Goal: Task Accomplishment & Management: Manage account settings

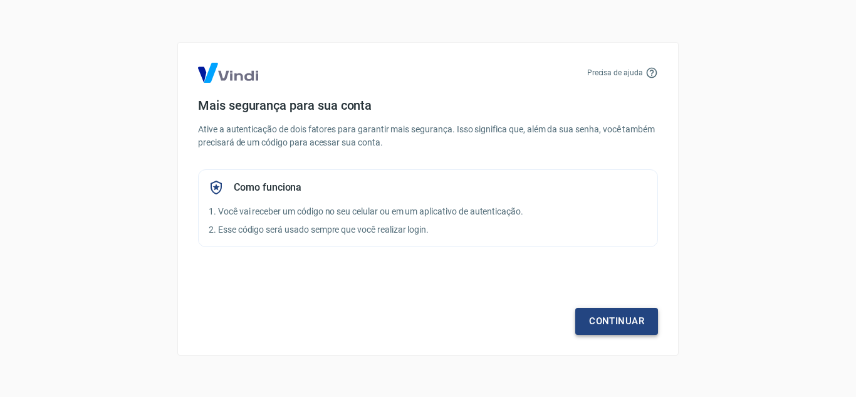
click at [630, 321] on link "Continuar" at bounding box center [616, 321] width 83 height 26
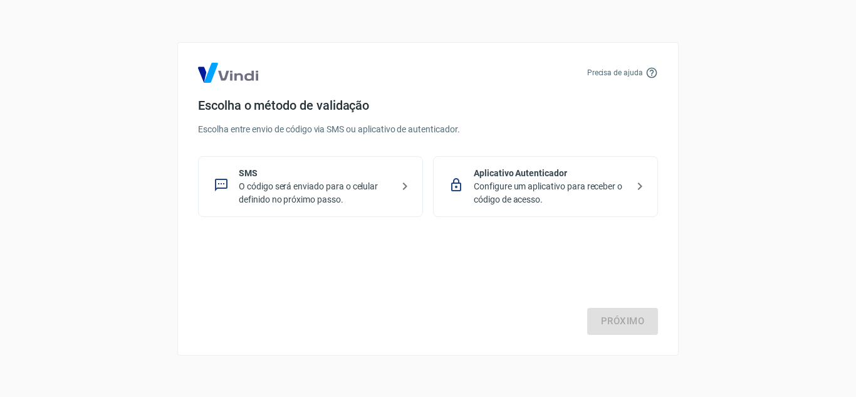
click at [537, 179] on p "Aplicativo Autenticador" at bounding box center [551, 173] width 154 height 13
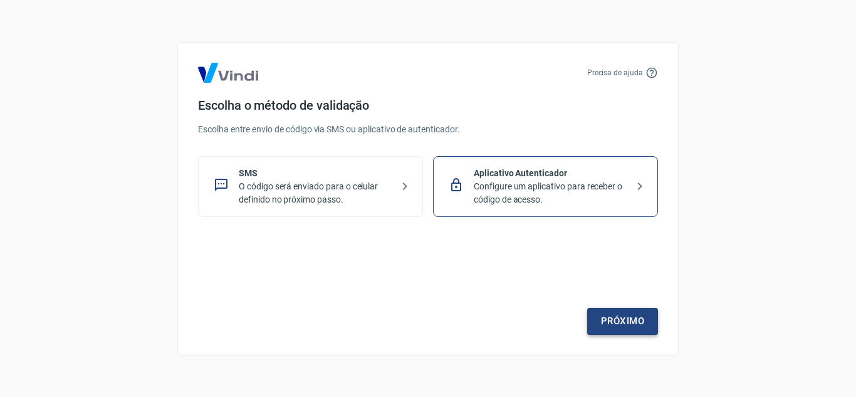
click at [623, 312] on link "Próximo" at bounding box center [622, 321] width 71 height 26
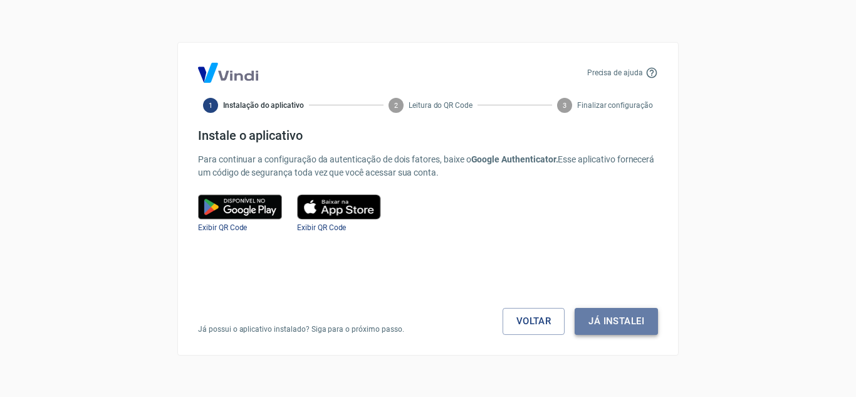
click at [607, 328] on button "Já instalei" at bounding box center [616, 321] width 83 height 26
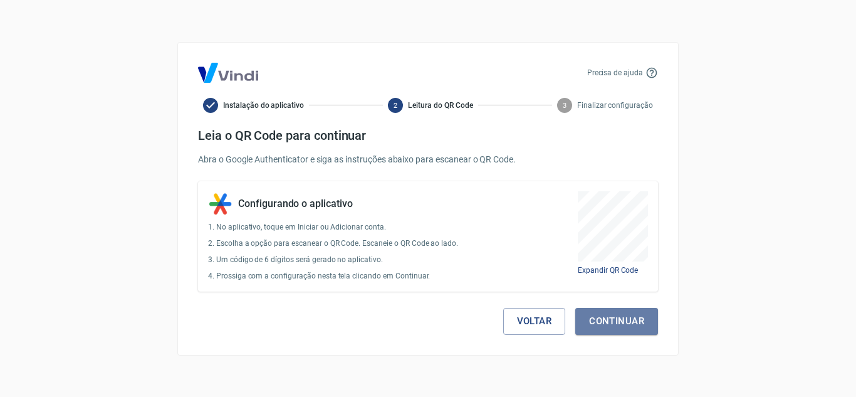
click at [607, 328] on button "Continuar" at bounding box center [616, 321] width 83 height 26
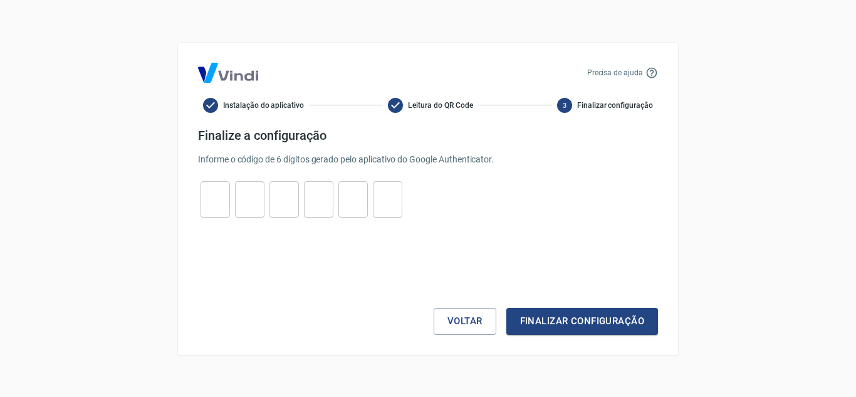
click at [219, 195] on input "tel" at bounding box center [214, 198] width 29 height 27
type input "4"
type input "3"
type input "1"
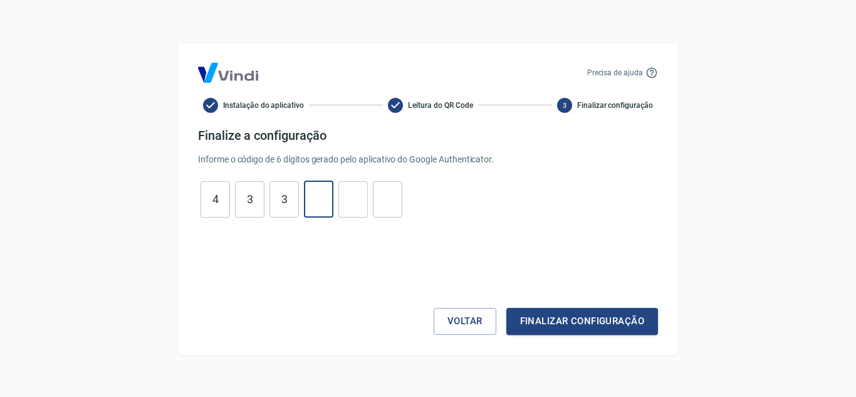
type input "3"
type input "4"
type input "8"
type input "9"
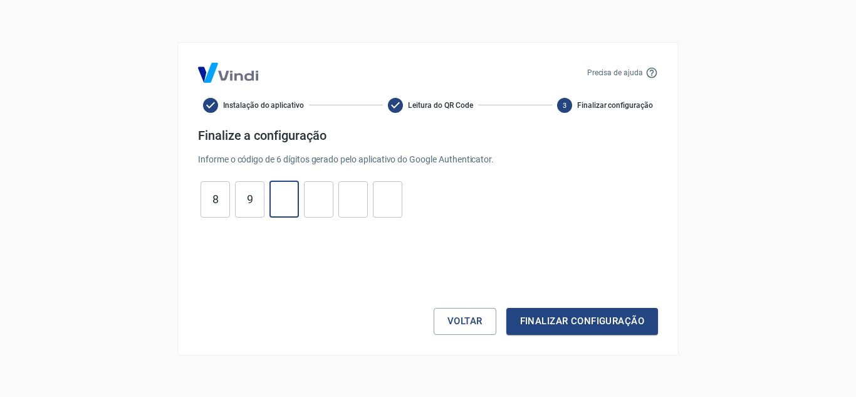
type input "2"
type input "1"
type input "3"
click at [584, 324] on button "Finalizar configuração" at bounding box center [582, 321] width 152 height 26
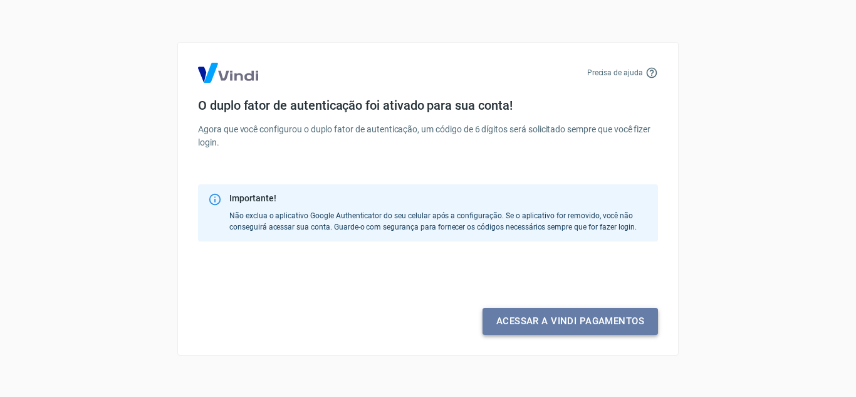
click at [584, 324] on link "Acessar a Vindi pagamentos" at bounding box center [569, 321] width 175 height 26
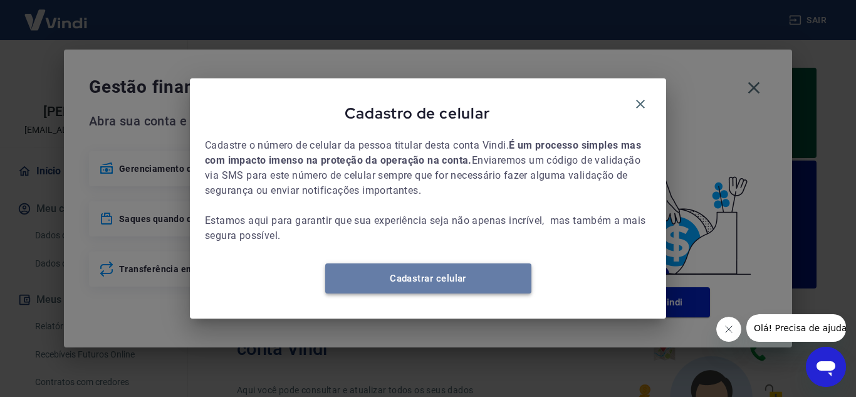
click at [415, 289] on link "Cadastrar celular" at bounding box center [428, 278] width 206 height 30
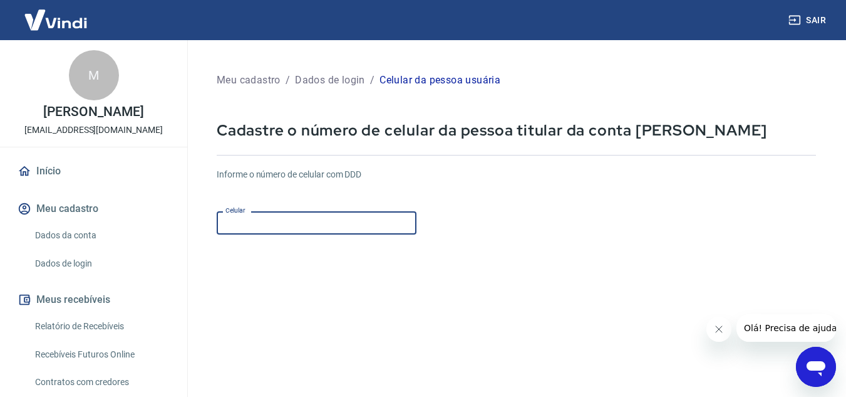
click at [320, 224] on input "Celular" at bounding box center [317, 222] width 200 height 23
type input "(31) 99838-2216"
click at [717, 328] on icon "Fechar mensagem da empresa" at bounding box center [719, 329] width 10 height 10
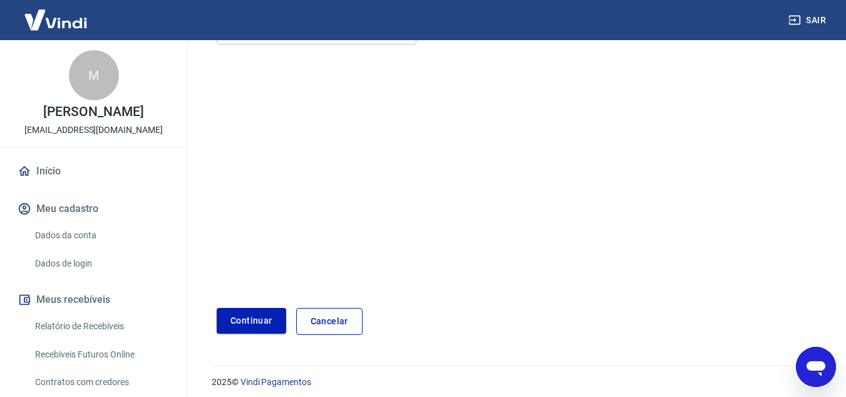
scroll to position [197, 0]
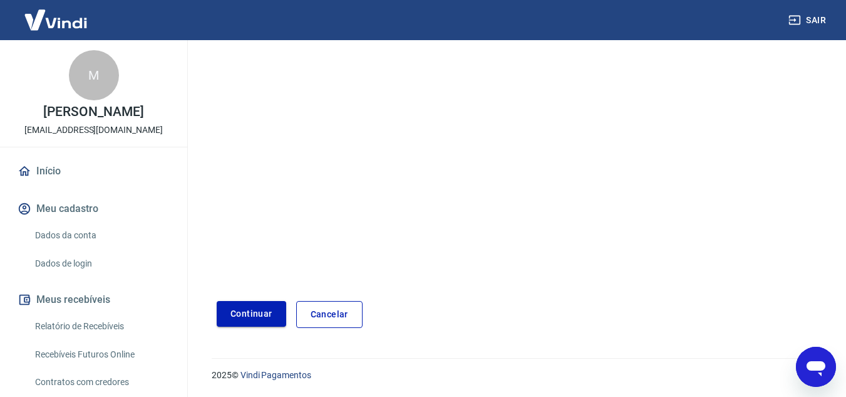
click at [269, 305] on button "Continuar" at bounding box center [252, 314] width 70 height 26
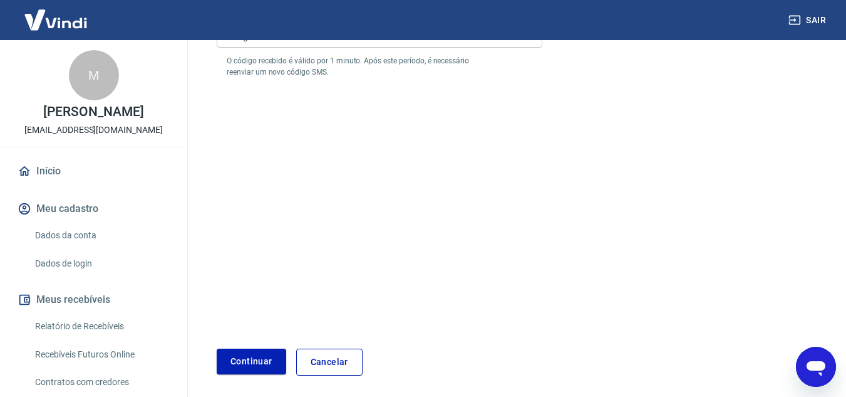
scroll to position [9, 0]
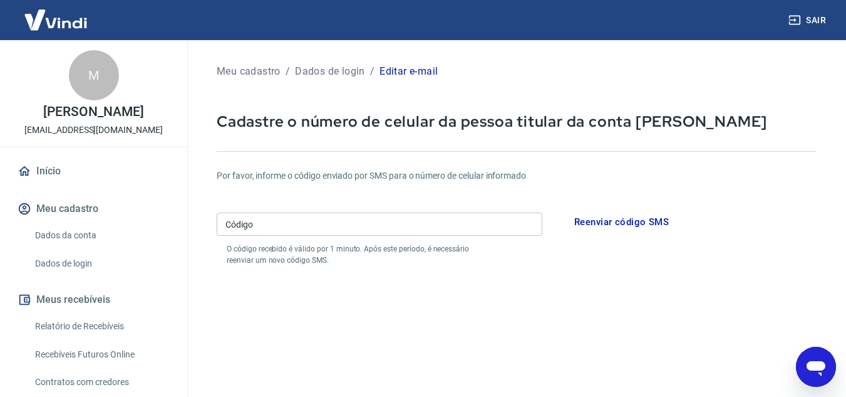
click at [350, 227] on input "Código" at bounding box center [380, 223] width 326 height 23
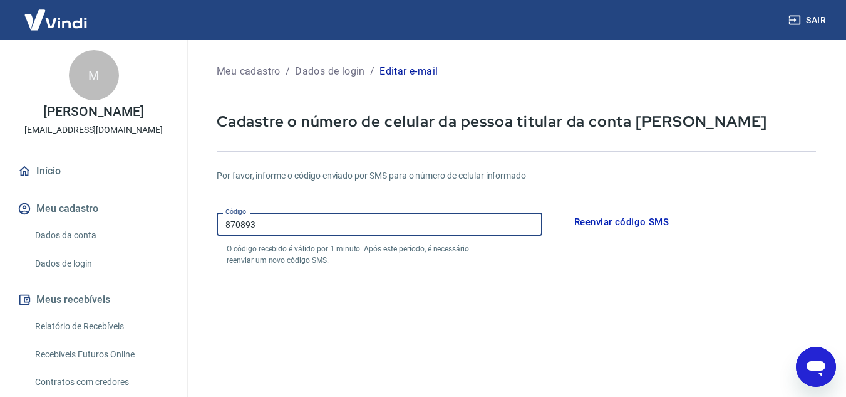
type input "870893"
click at [518, 291] on form "Por favor, informe o código enviado por SMS para o número de celular informado …" at bounding box center [517, 358] width 600 height 409
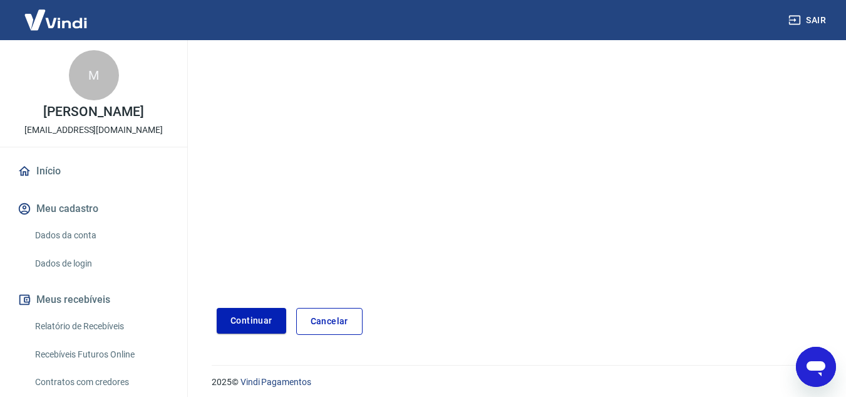
scroll to position [244, 0]
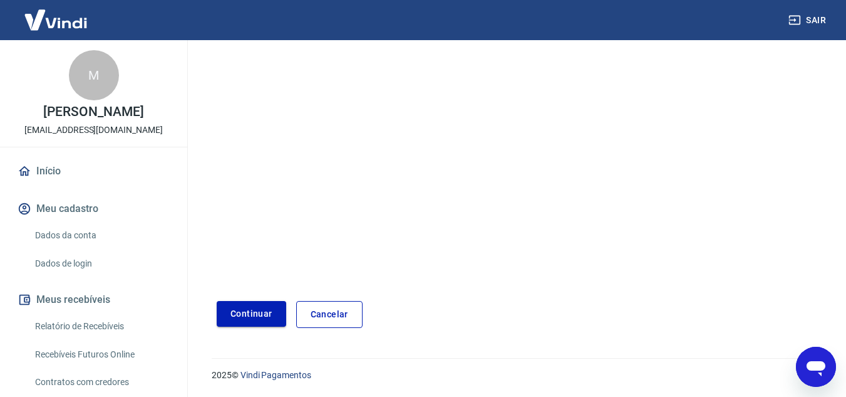
click at [261, 308] on button "Continuar" at bounding box center [252, 314] width 70 height 26
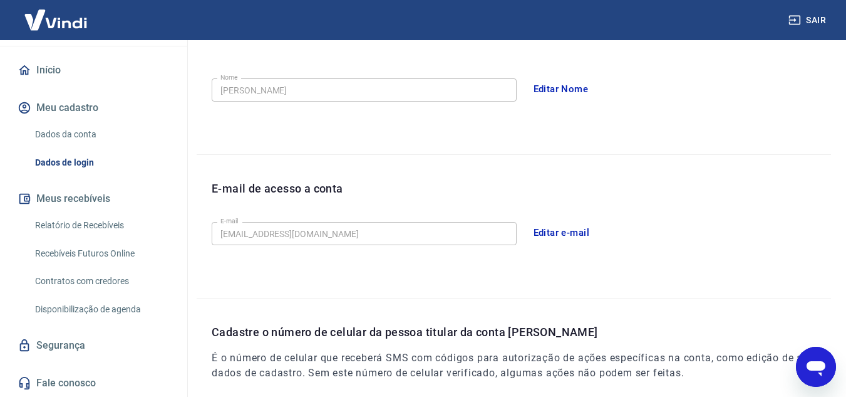
scroll to position [188, 0]
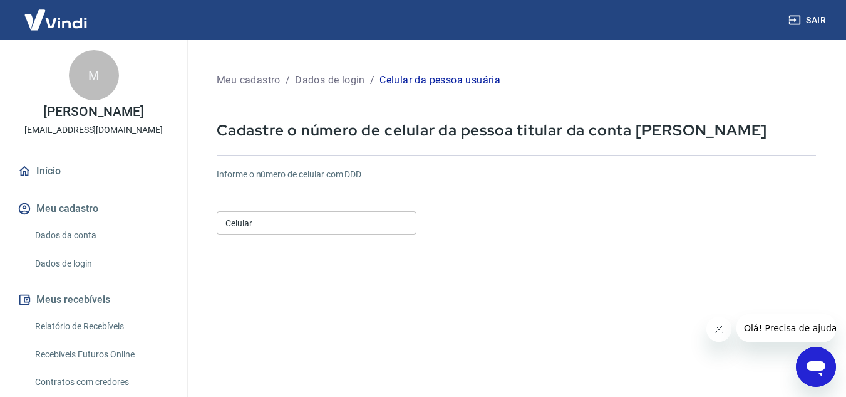
click at [341, 231] on input "Celular" at bounding box center [317, 222] width 200 height 23
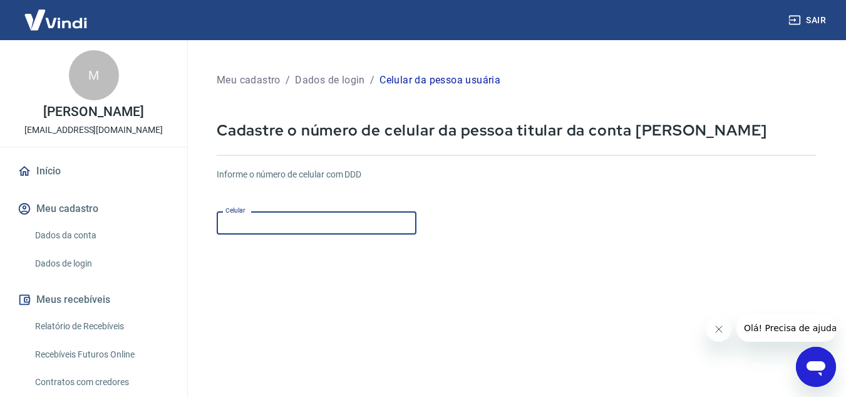
type input "[PHONE_NUMBER]"
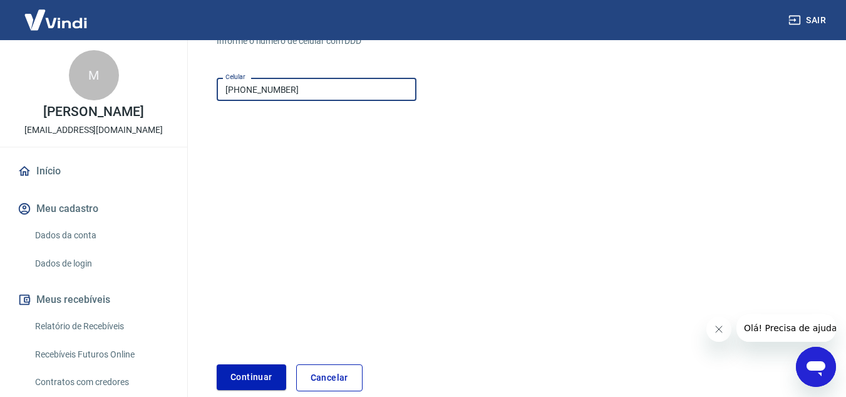
scroll to position [197, 0]
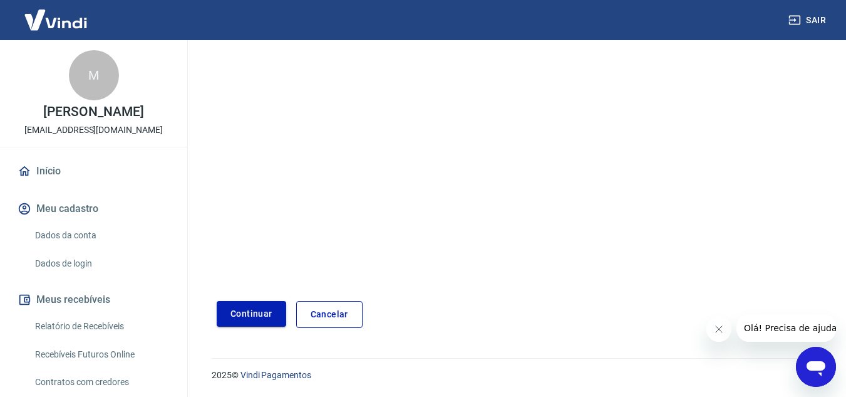
click at [241, 301] on button "Continuar" at bounding box center [252, 314] width 70 height 26
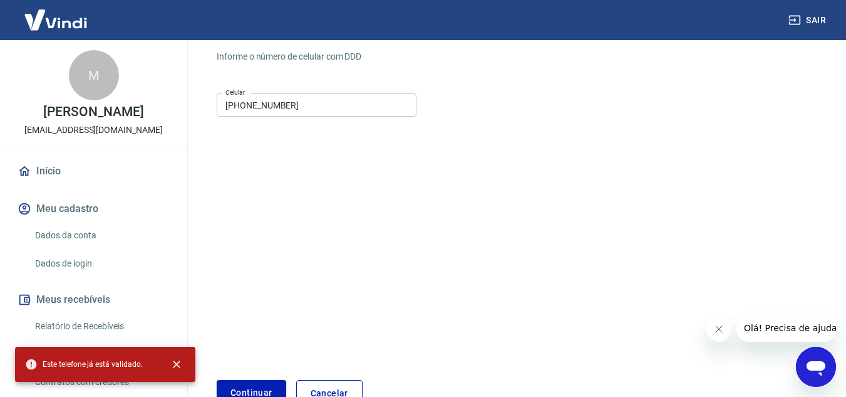
scroll to position [0, 0]
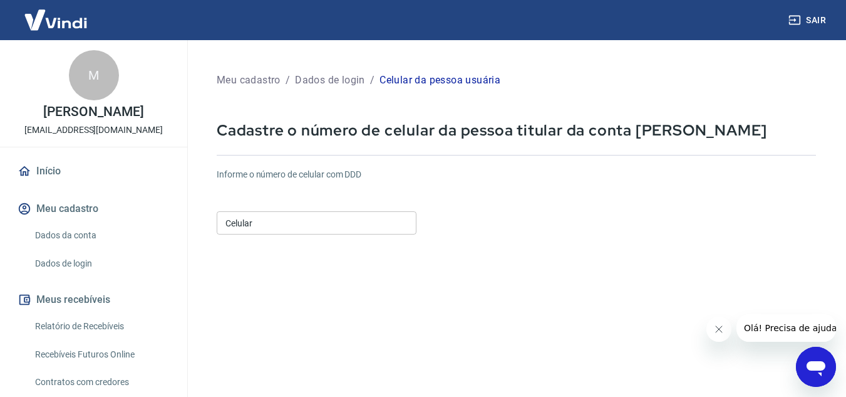
click at [325, 221] on input "Celular" at bounding box center [317, 222] width 200 height 23
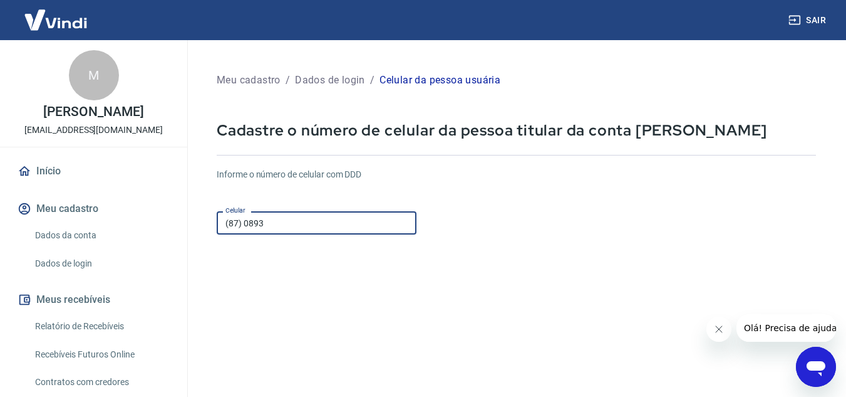
drag, startPoint x: 281, startPoint y: 221, endPoint x: 0, endPoint y: 216, distance: 281.4
click at [0, 216] on div "Sair M [PERSON_NAME] DA CONSOLAÇÃO BATISTA [EMAIL_ADDRESS][DOMAIN_NAME] Início …" at bounding box center [423, 198] width 846 height 397
type input "[PHONE_NUMBER]"
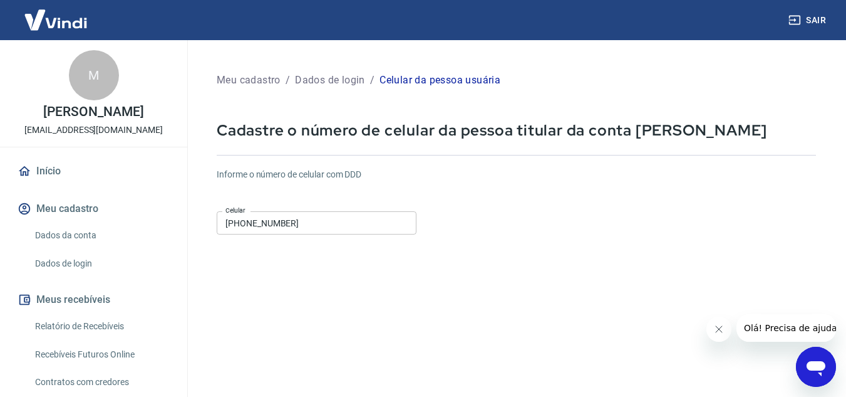
click at [575, 246] on form "Informe o número de celular com DDD Celular [PHONE_NUMBER] Celular Continuar Ca…" at bounding box center [517, 341] width 600 height 367
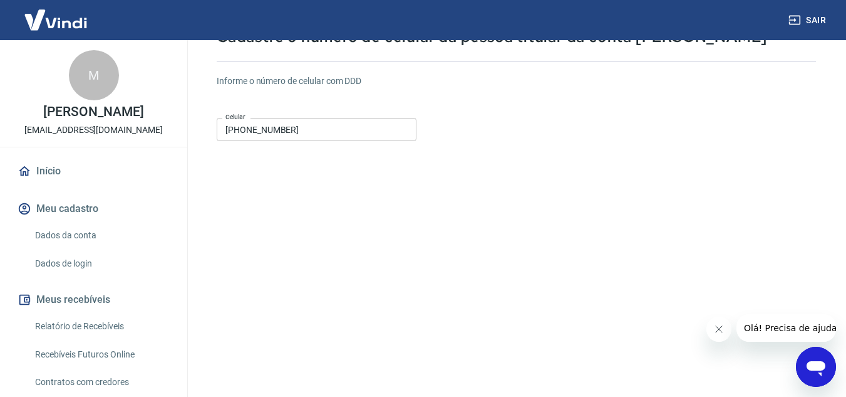
scroll to position [188, 0]
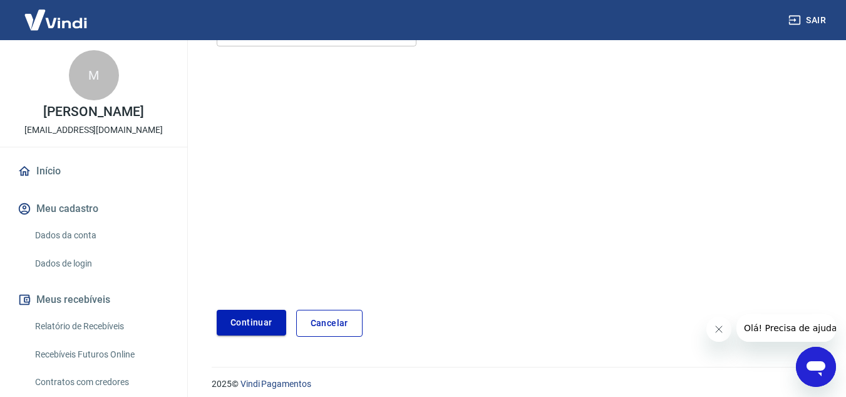
click at [248, 333] on button "Continuar" at bounding box center [252, 323] width 70 height 26
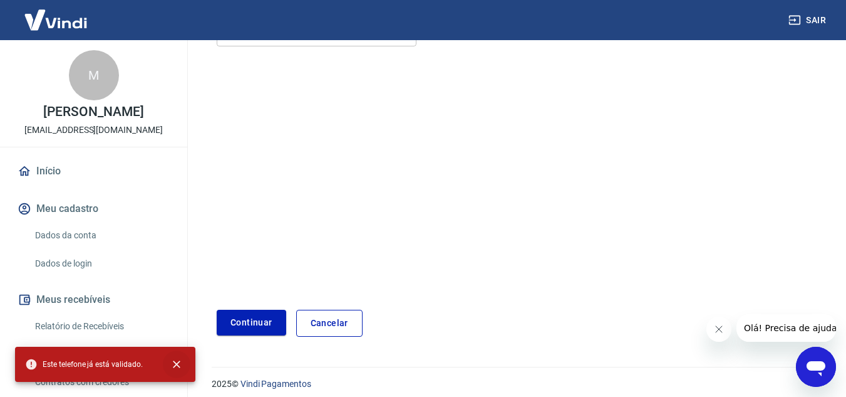
click at [179, 373] on button "close" at bounding box center [177, 364] width 28 height 28
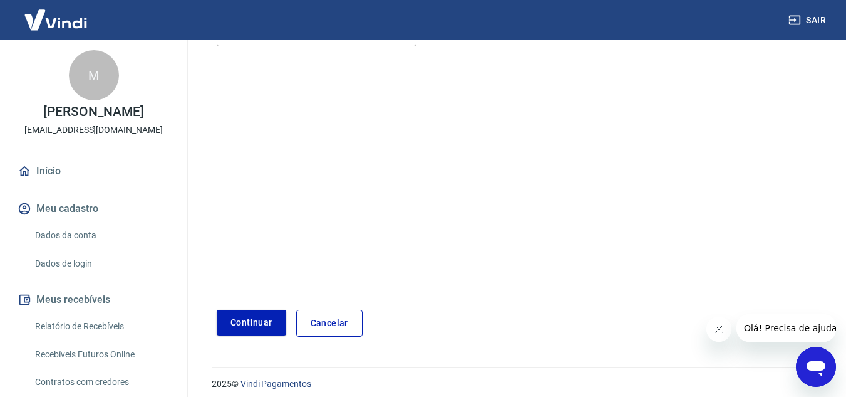
scroll to position [0, 0]
